Goal: Find specific page/section: Find specific page/section

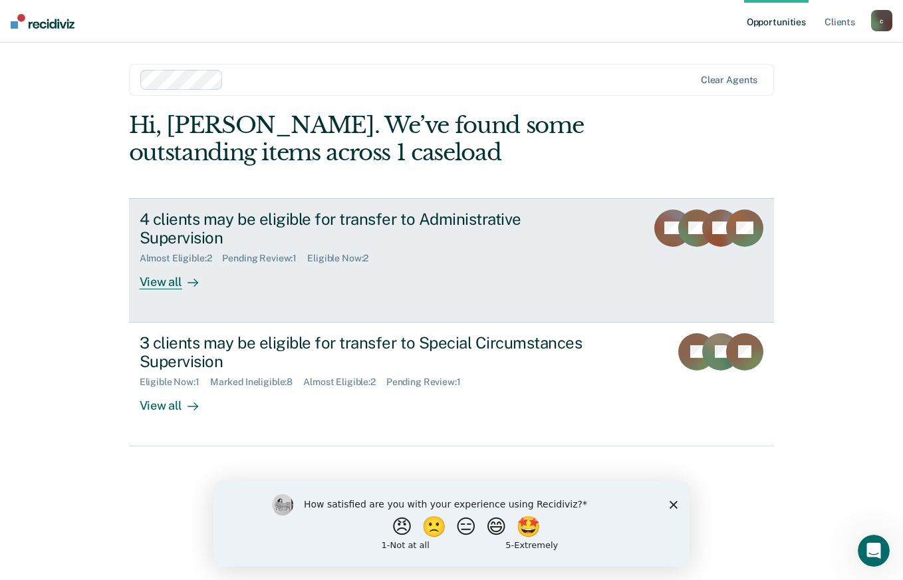
click at [159, 266] on div "View all" at bounding box center [177, 277] width 75 height 26
